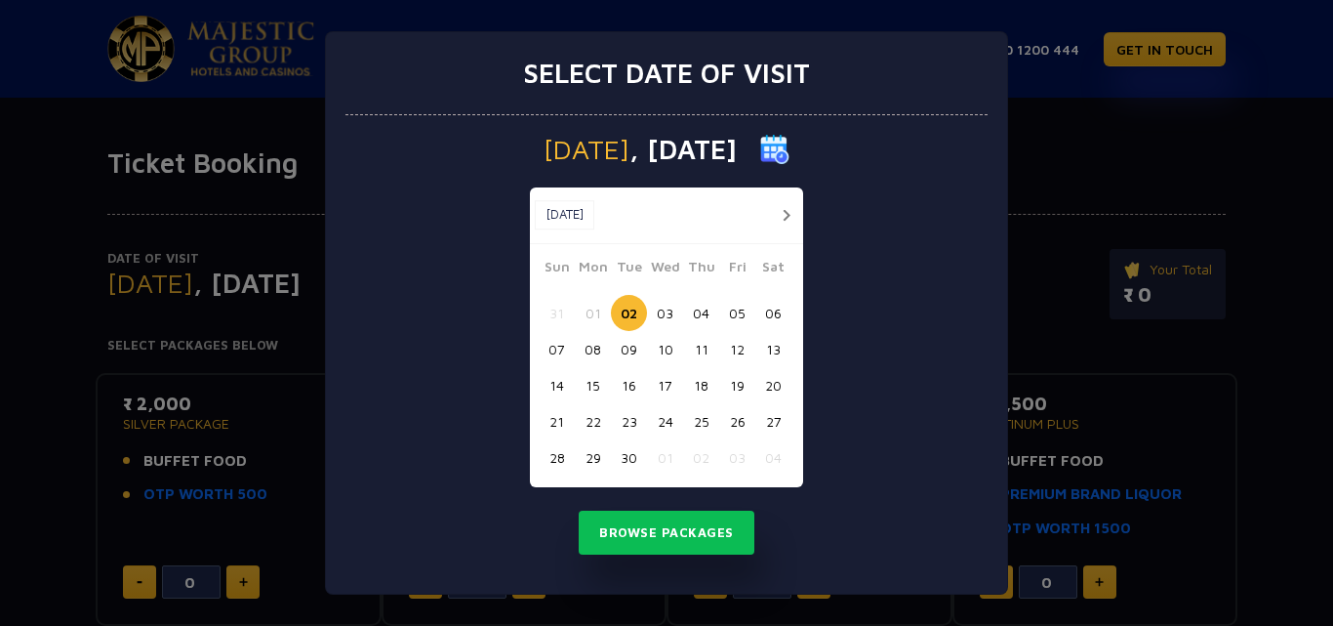
click at [787, 209] on button "button" at bounding box center [786, 215] width 24 height 24
click at [630, 419] on button "21" at bounding box center [629, 421] width 36 height 36
click at [662, 421] on button "22" at bounding box center [665, 421] width 36 height 36
click at [693, 421] on button "23" at bounding box center [701, 421] width 36 height 36
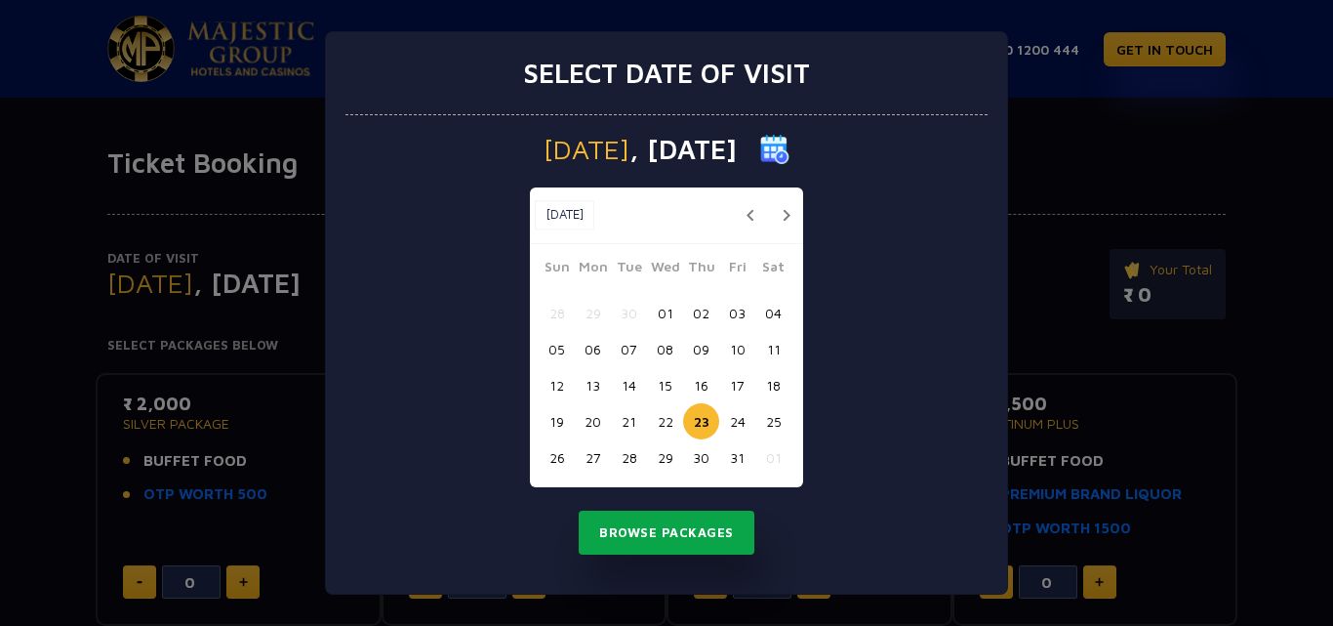
click at [654, 518] on button "Browse Packages" at bounding box center [667, 533] width 176 height 45
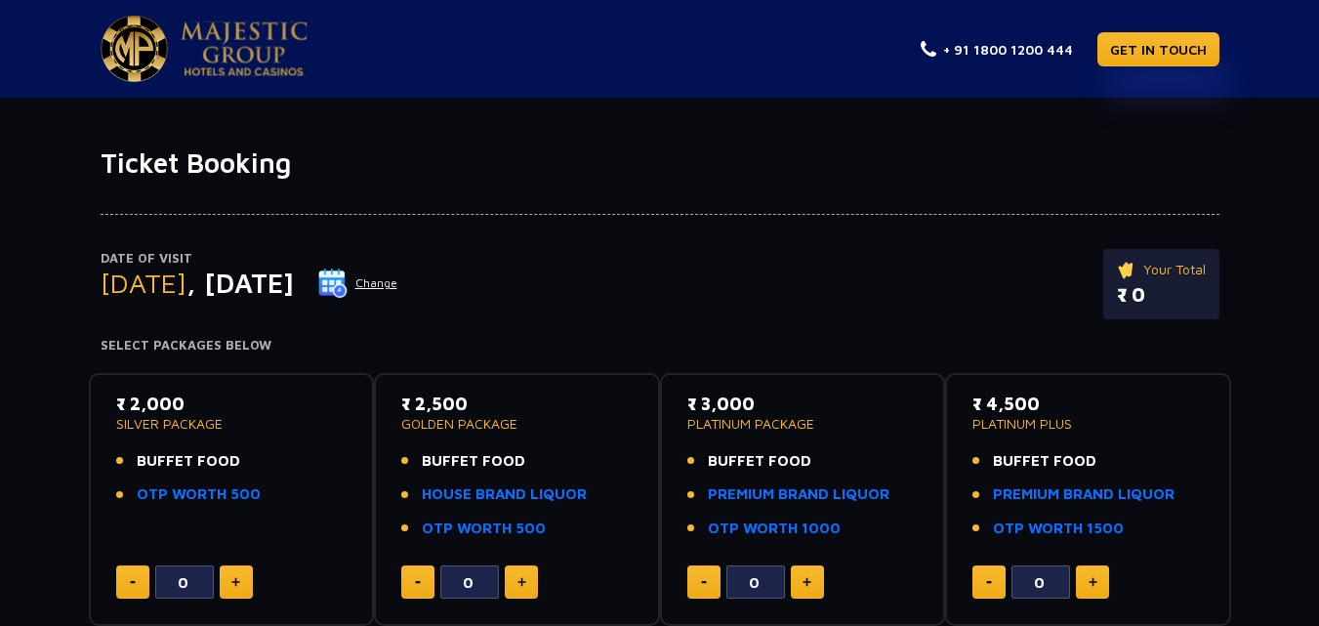
click at [240, 586] on button at bounding box center [236, 581] width 33 height 33
type input "2"
click at [240, 586] on button at bounding box center [236, 581] width 33 height 33
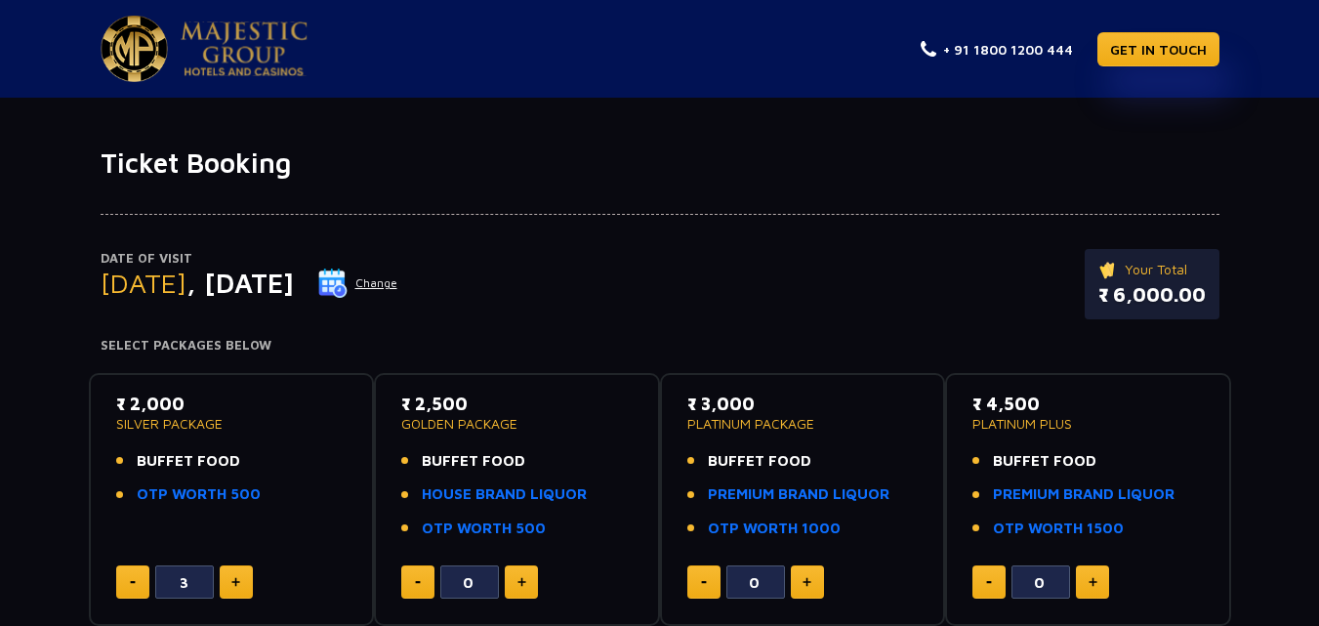
type input "4"
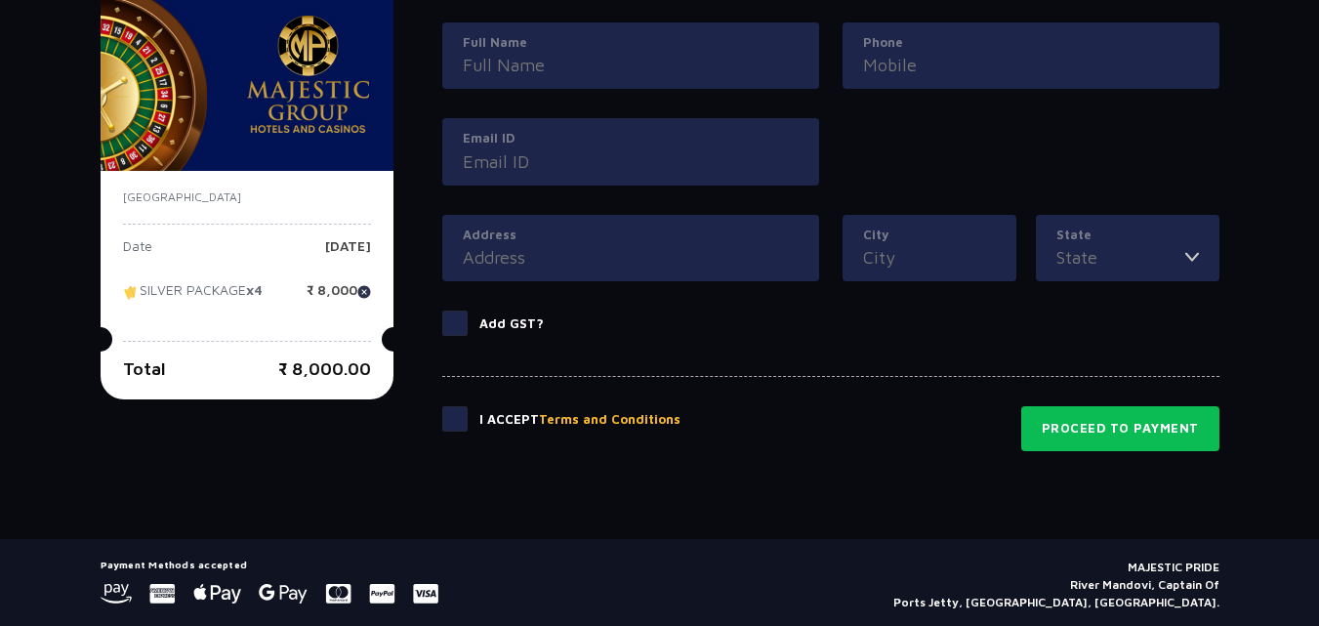
scroll to position [969, 0]
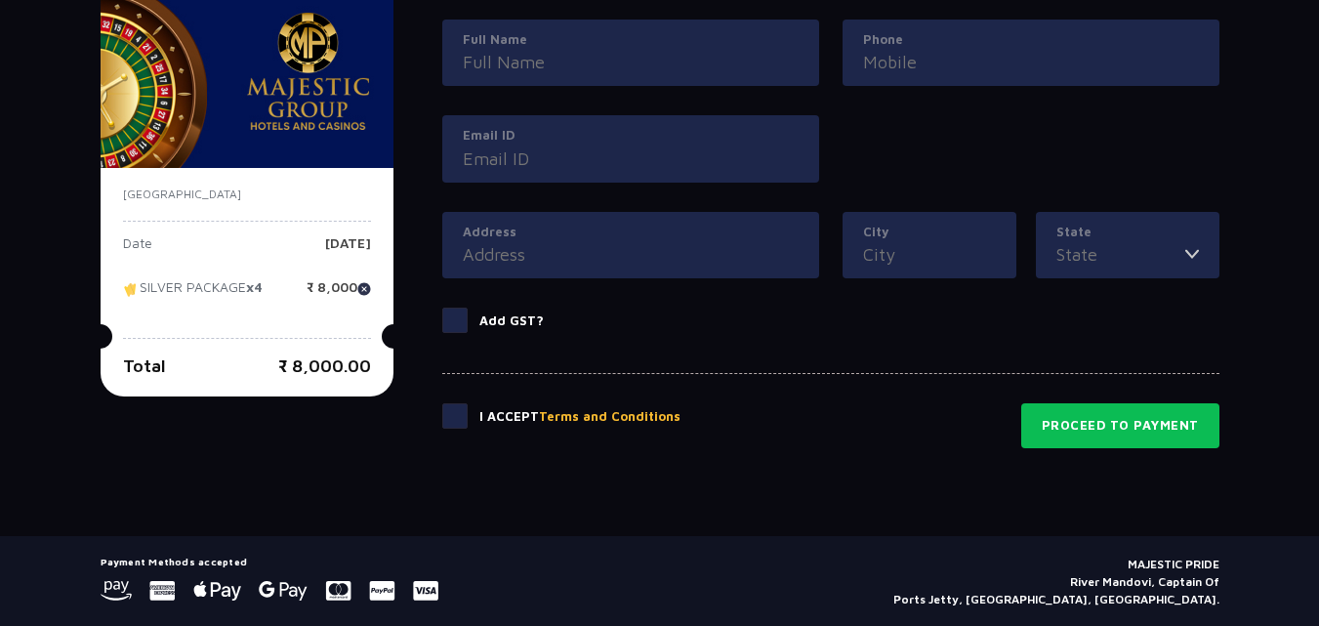
click at [461, 426] on span at bounding box center [454, 415] width 25 height 25
click at [0, 0] on input "checkbox" at bounding box center [0, 0] width 0 height 0
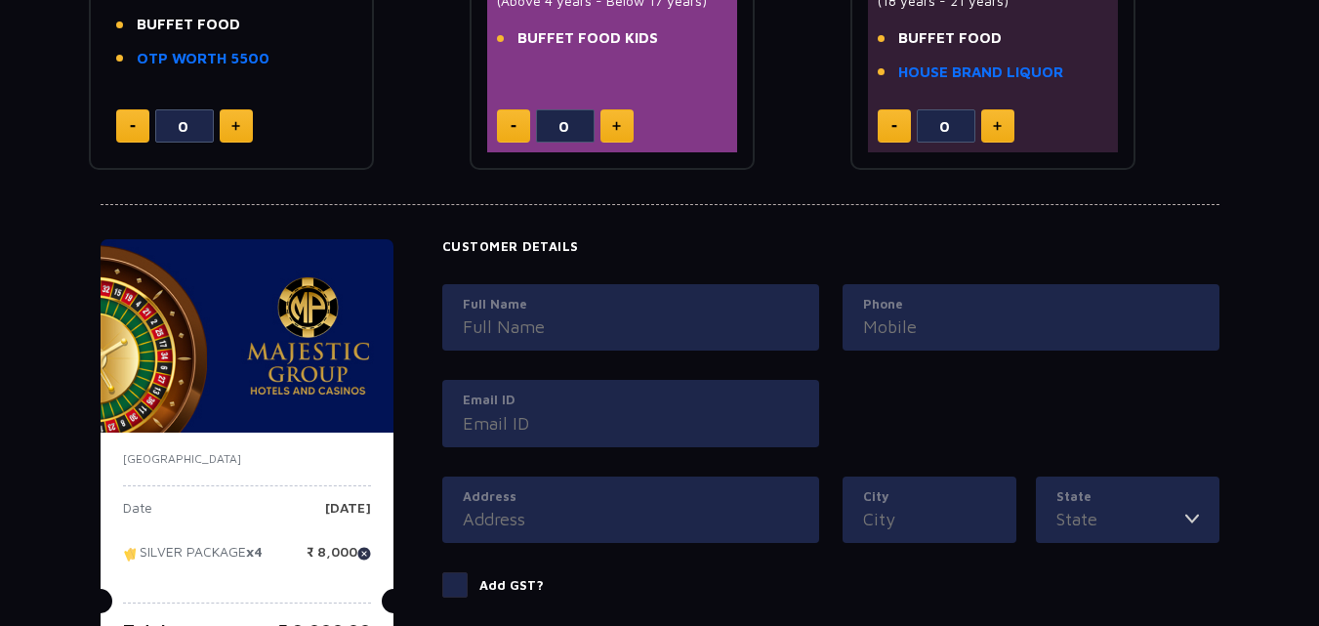
scroll to position [699, 0]
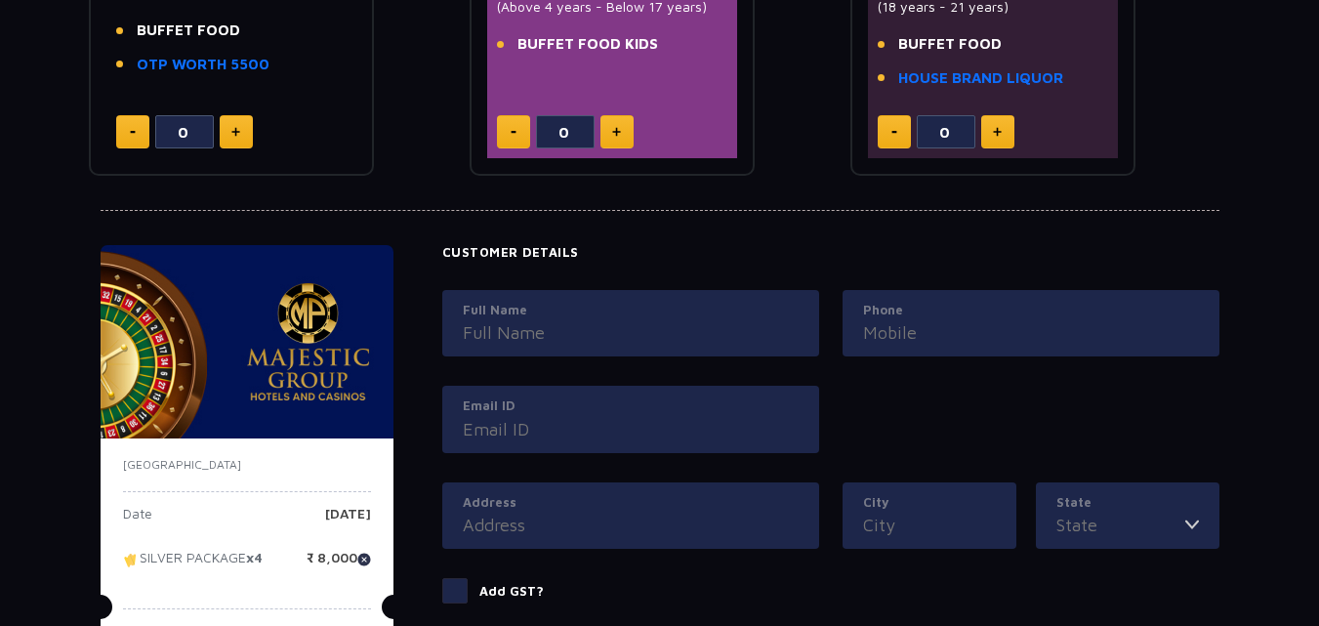
click at [634, 329] on input "Full Name" at bounding box center [631, 332] width 336 height 26
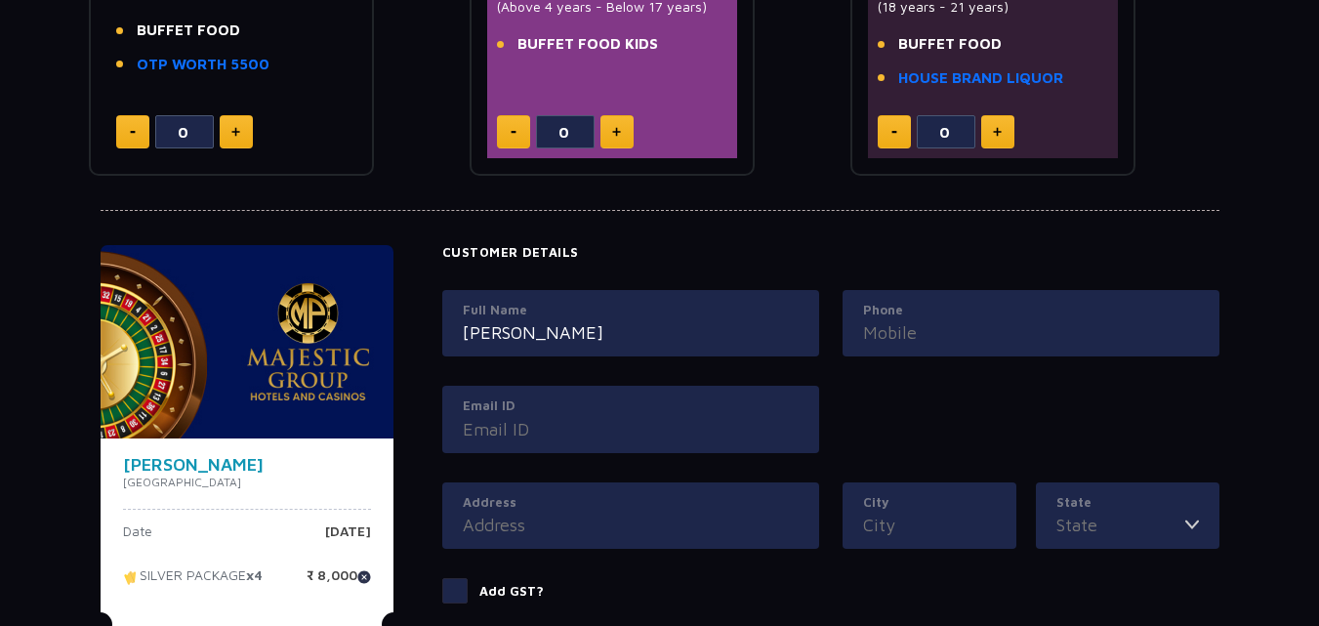
type input "[PERSON_NAME]"
click at [902, 324] on input "Phone" at bounding box center [1031, 332] width 336 height 26
type input "9994754760"
click at [677, 414] on label "Email ID" at bounding box center [631, 406] width 336 height 20
click at [677, 416] on input "Email ID" at bounding box center [631, 429] width 336 height 26
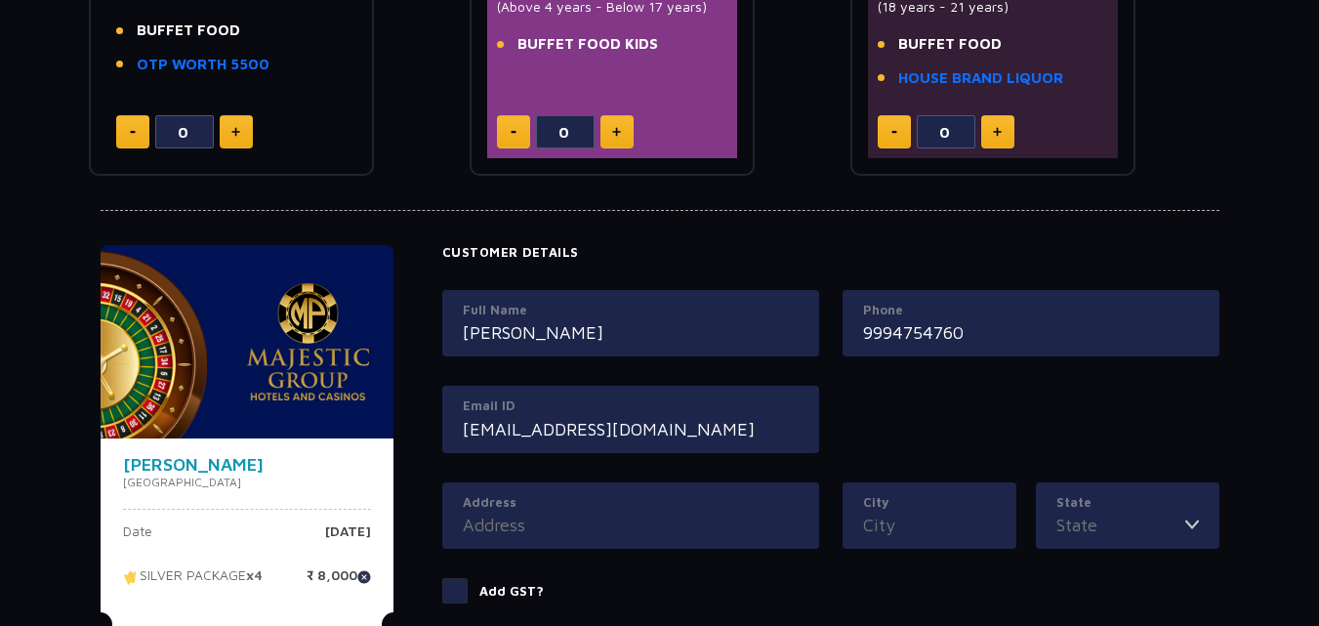
type input "[EMAIL_ADDRESS][DOMAIN_NAME]"
click at [638, 512] on input "Address" at bounding box center [631, 525] width 336 height 26
type input "c"
type input "sv colony"
click at [908, 517] on input "City" at bounding box center [929, 525] width 133 height 26
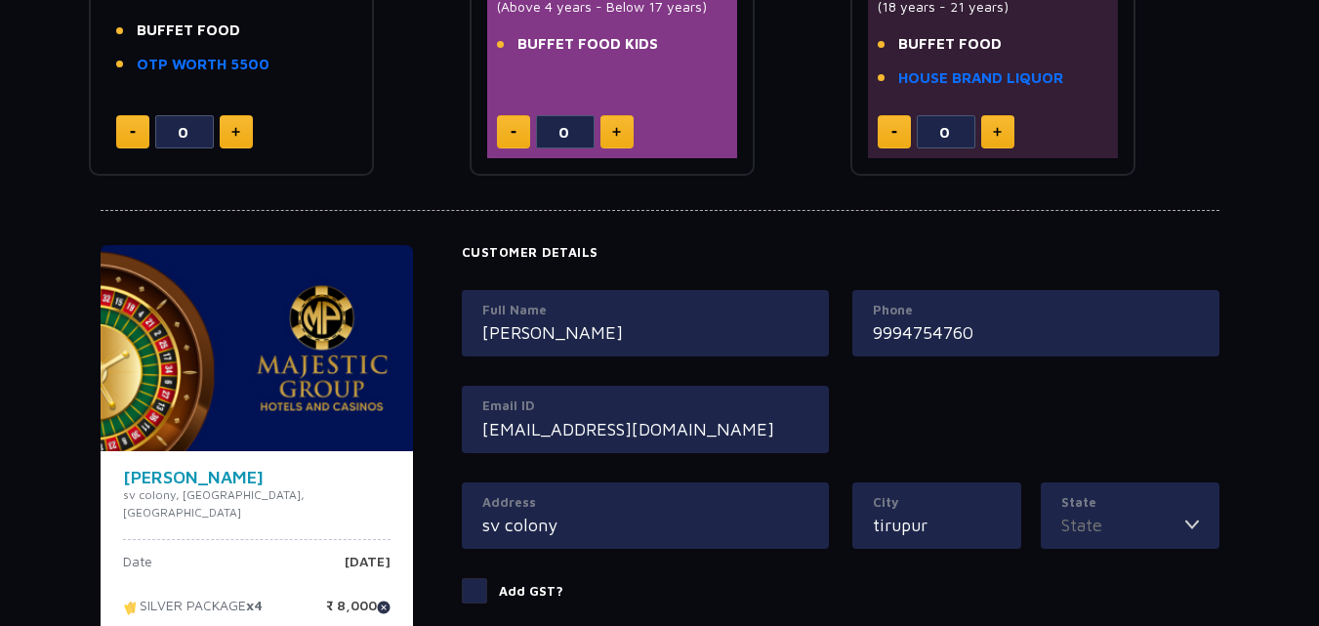
click at [901, 524] on input "tirupur" at bounding box center [937, 525] width 128 height 26
type input "tiruppur"
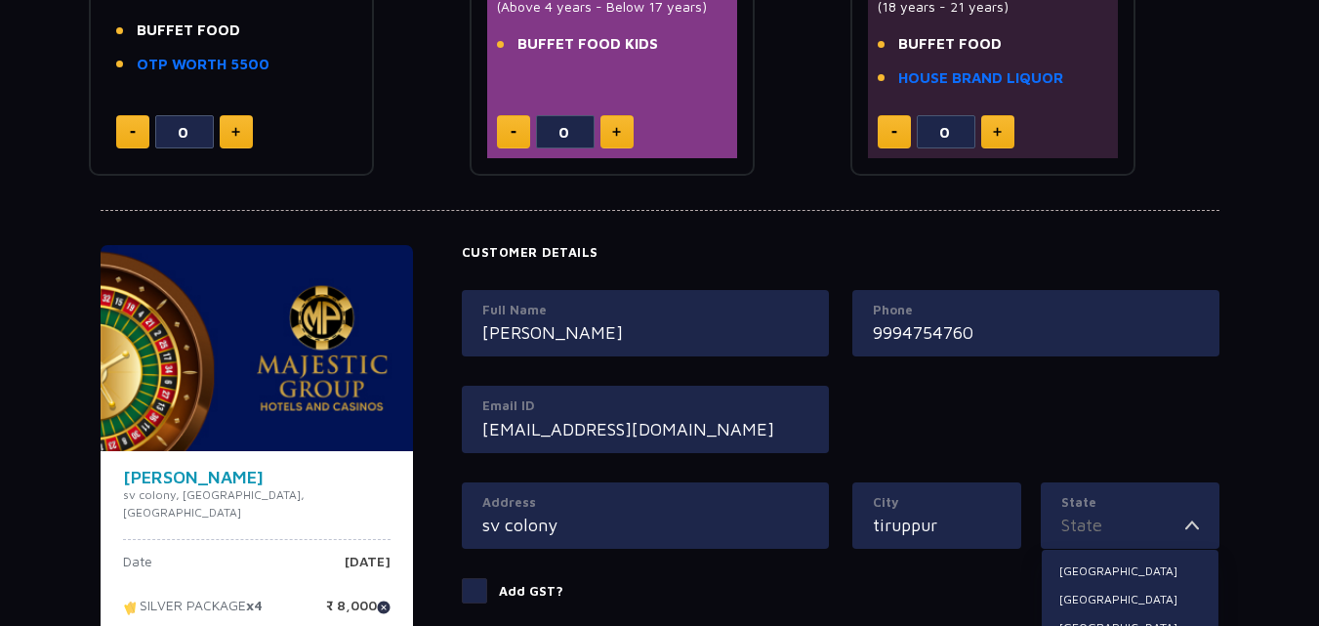
click at [1074, 533] on input "State" at bounding box center [1123, 525] width 124 height 26
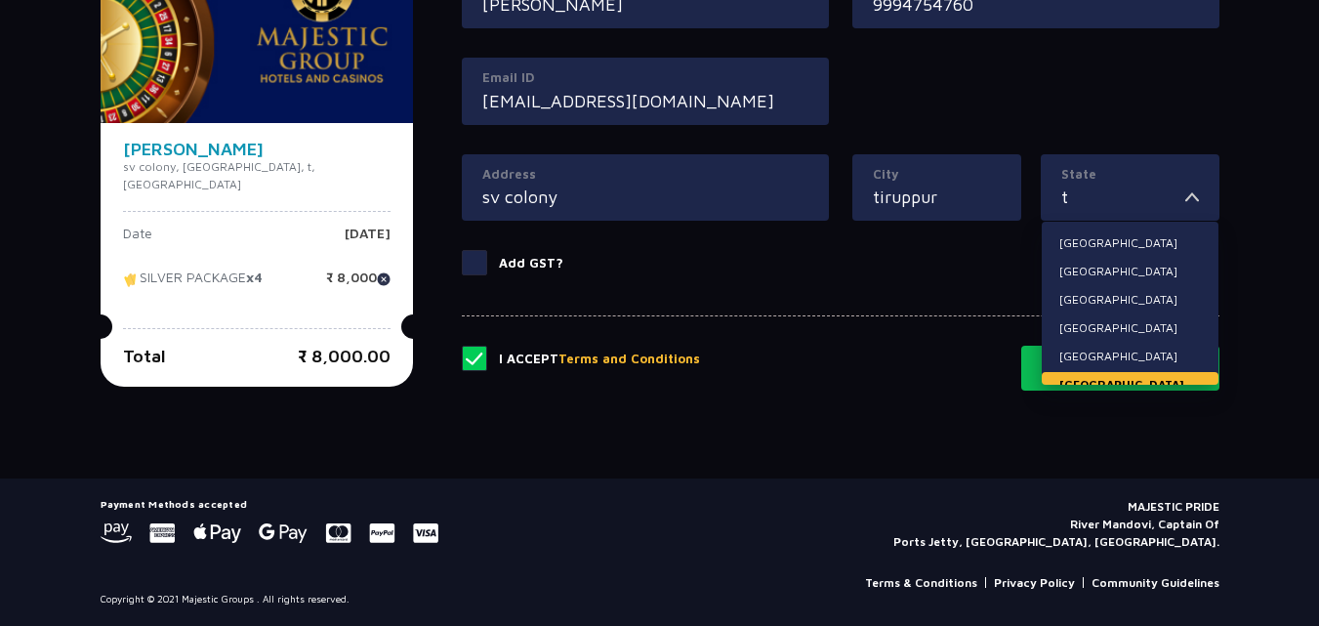
click at [1189, 378] on li "[GEOGRAPHIC_DATA]" at bounding box center [1130, 384] width 177 height 25
type input "[GEOGRAPHIC_DATA]"
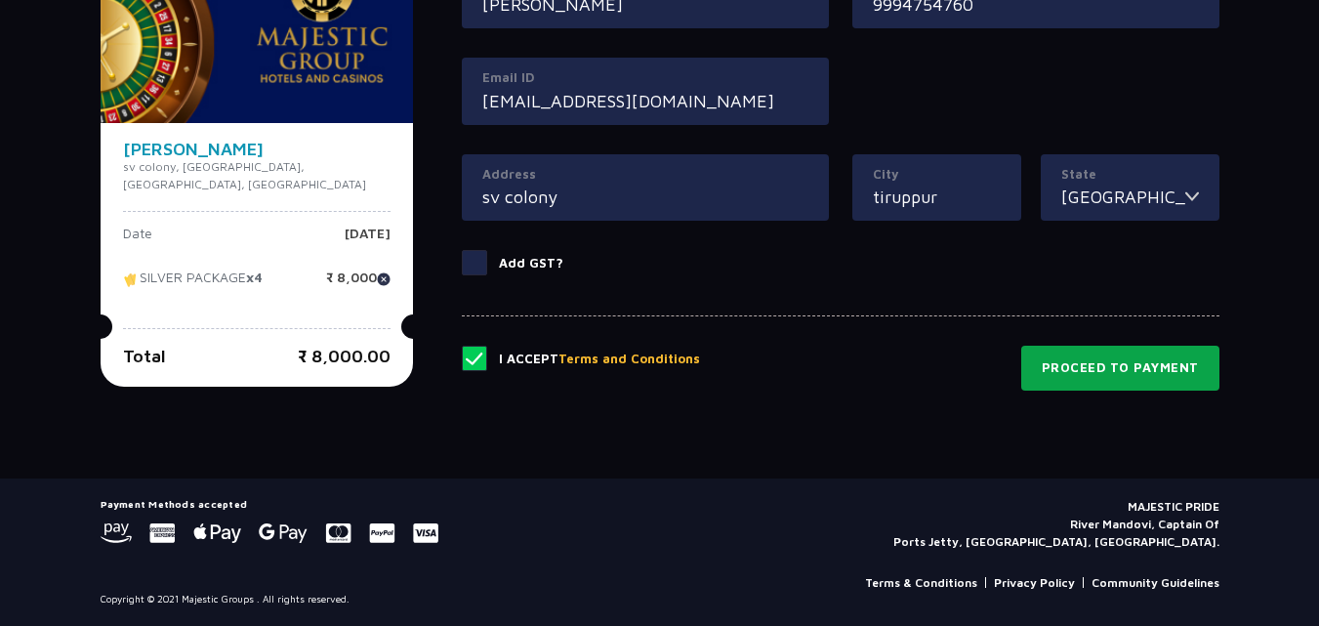
click at [1088, 379] on button "Proceed to Payment" at bounding box center [1120, 368] width 198 height 45
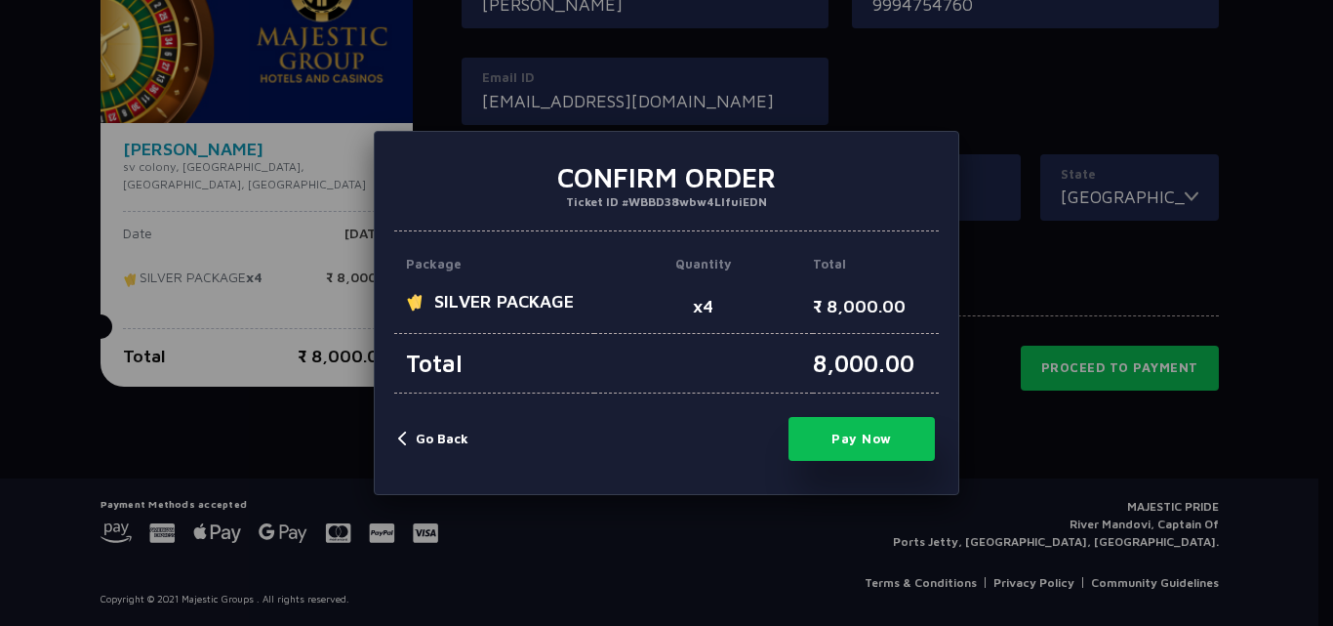
click at [840, 432] on button "Pay Now" at bounding box center [862, 439] width 146 height 44
